Goal: Use online tool/utility: Utilize a website feature to perform a specific function

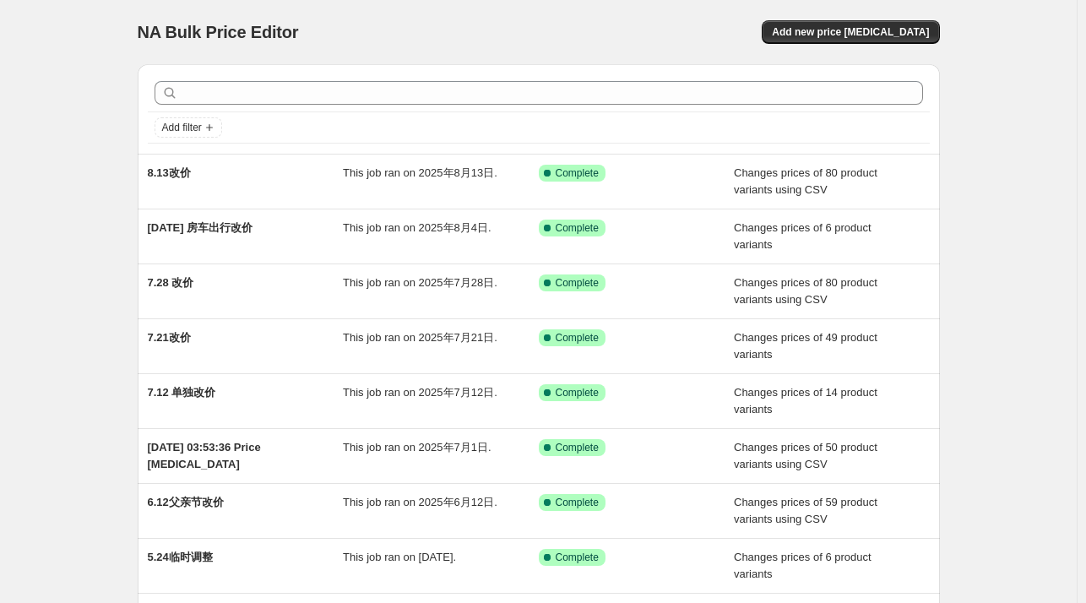
click at [1000, 215] on div "NA Bulk Price Editor. This page is ready NA Bulk Price Editor Add new price [ME…" at bounding box center [538, 435] width 1077 height 870
